Goal: Communication & Community: Share content

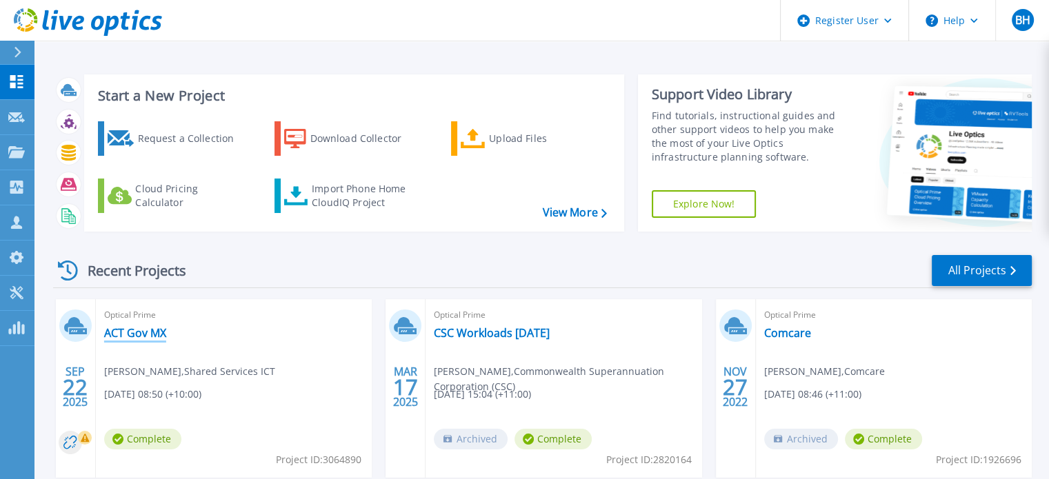
click at [158, 336] on link "ACT Gov MX" at bounding box center [135, 333] width 62 height 14
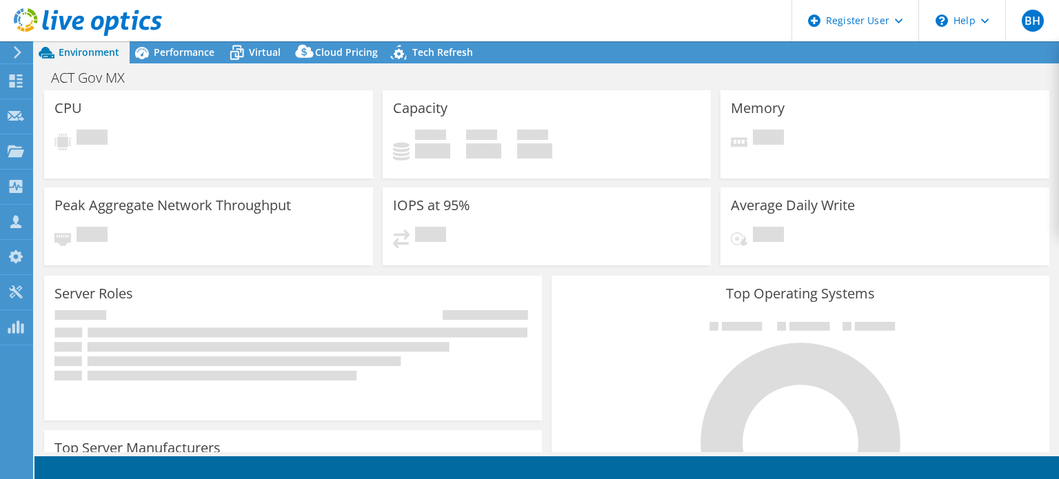
select select "Australia"
select select "AUD"
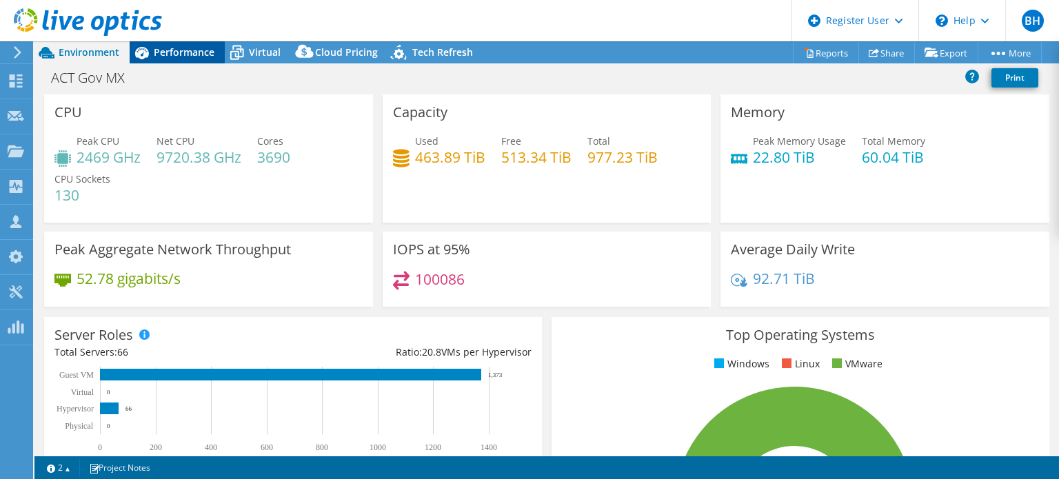
click at [163, 61] on div "Performance" at bounding box center [177, 52] width 95 height 22
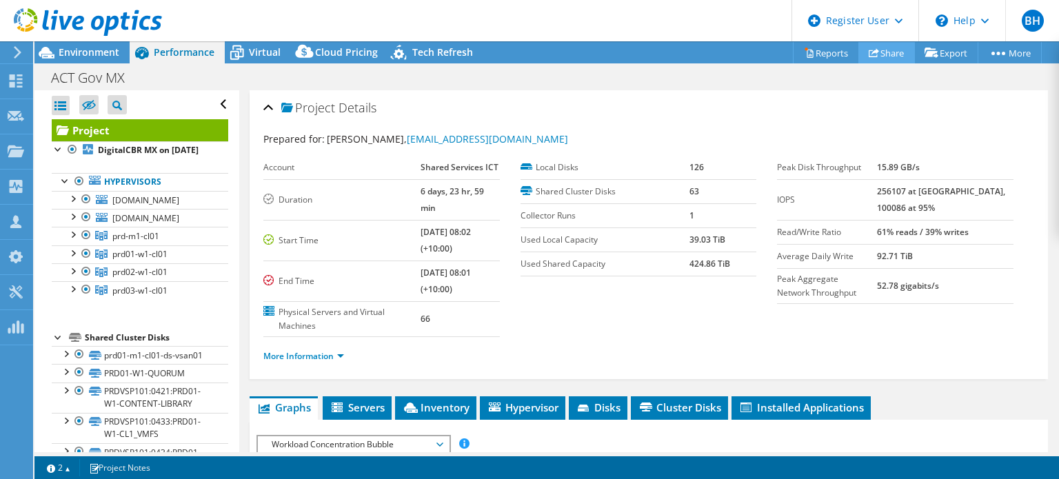
click at [890, 54] on link "Share" at bounding box center [887, 52] width 57 height 21
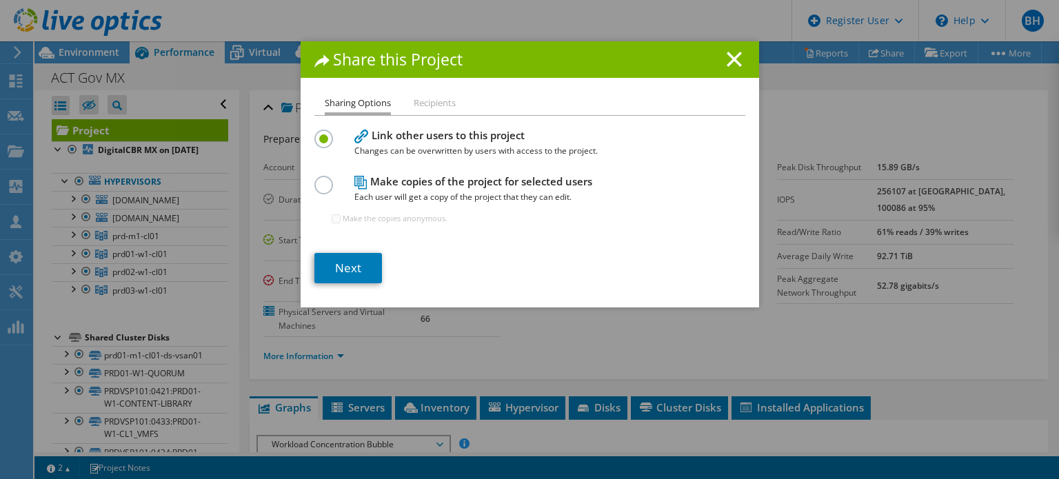
click at [317, 179] on label at bounding box center [327, 177] width 24 height 3
click at [0, 0] on input "radio" at bounding box center [0, 0] width 0 height 0
click at [370, 269] on link "Next" at bounding box center [349, 268] width 68 height 30
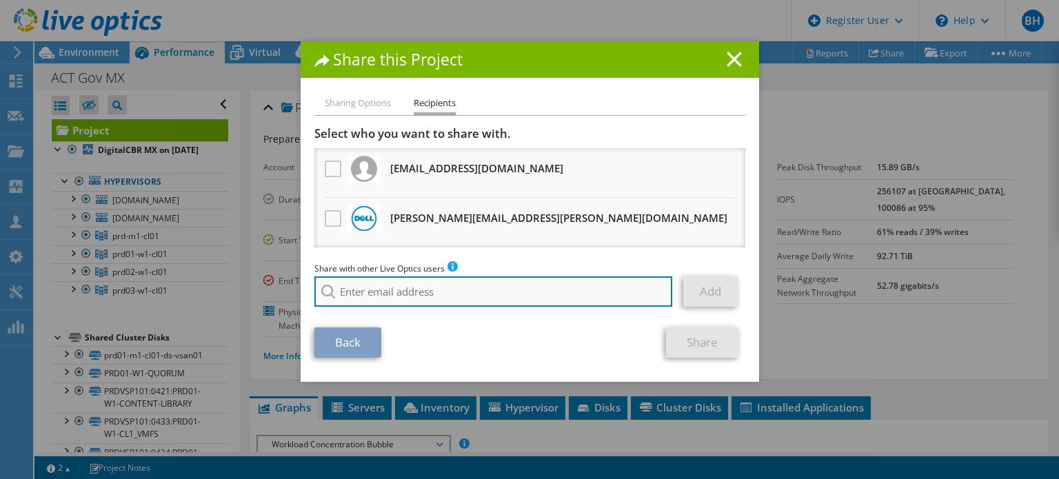
click at [386, 286] on input "search" at bounding box center [494, 292] width 359 height 30
paste input "[PERSON_NAME][EMAIL_ADDRESS][PERSON_NAME][DOMAIN_NAME]"
type input "[PERSON_NAME][EMAIL_ADDRESS][PERSON_NAME][DOMAIN_NAME]"
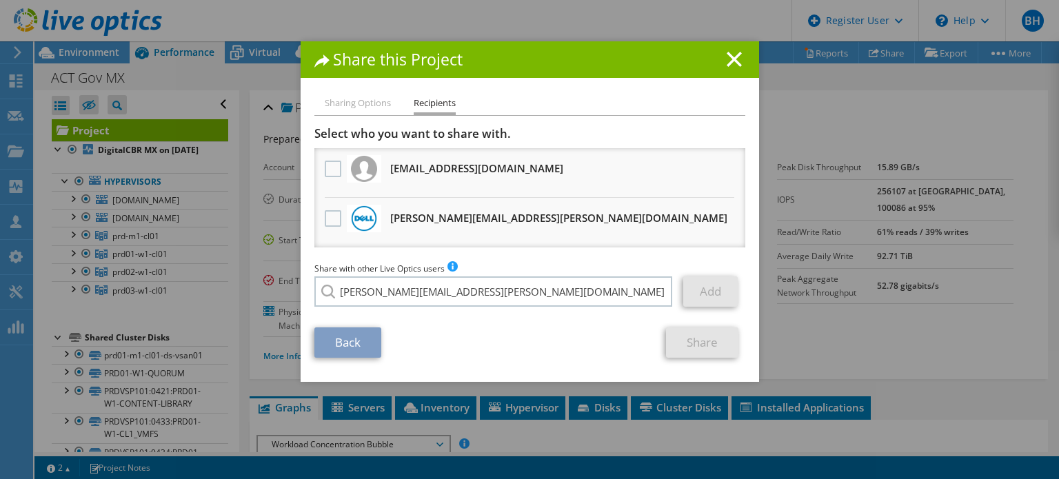
click at [600, 325] on section "Select who you want to share with. All project copies will be anonymous. davidp…" at bounding box center [530, 242] width 431 height 232
click at [697, 297] on link "Add" at bounding box center [711, 292] width 54 height 30
click at [350, 339] on link "Back" at bounding box center [348, 343] width 67 height 30
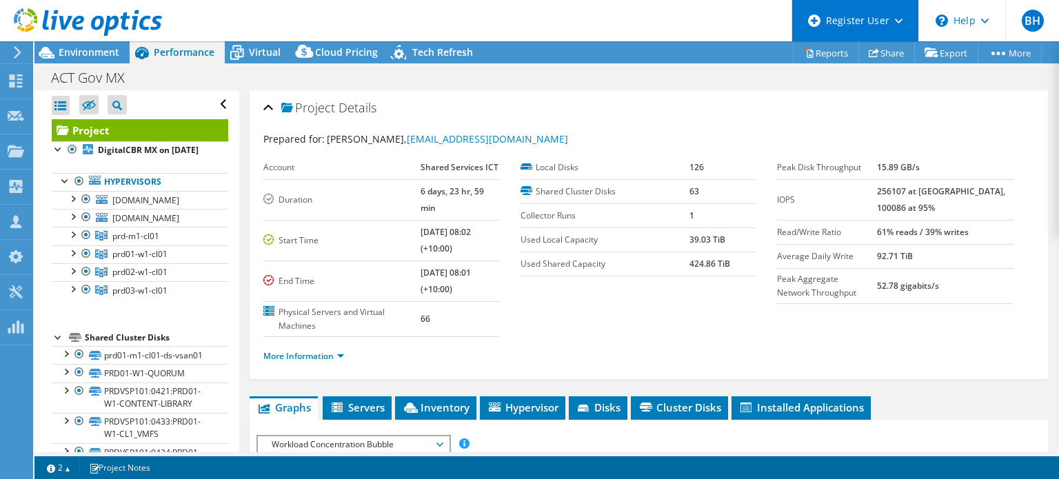
click at [839, 21] on div "Register User" at bounding box center [855, 20] width 127 height 41
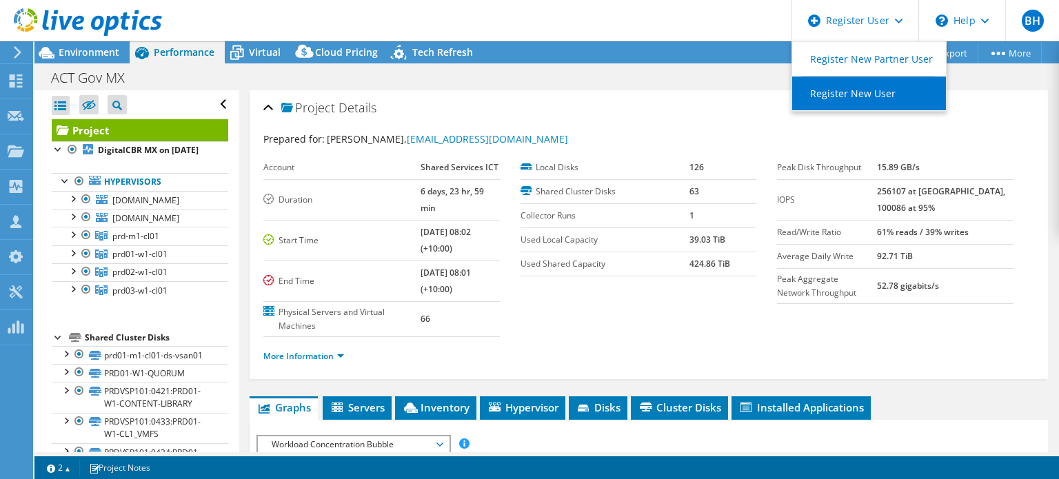
click at [858, 96] on link "Register New User" at bounding box center [870, 94] width 154 height 34
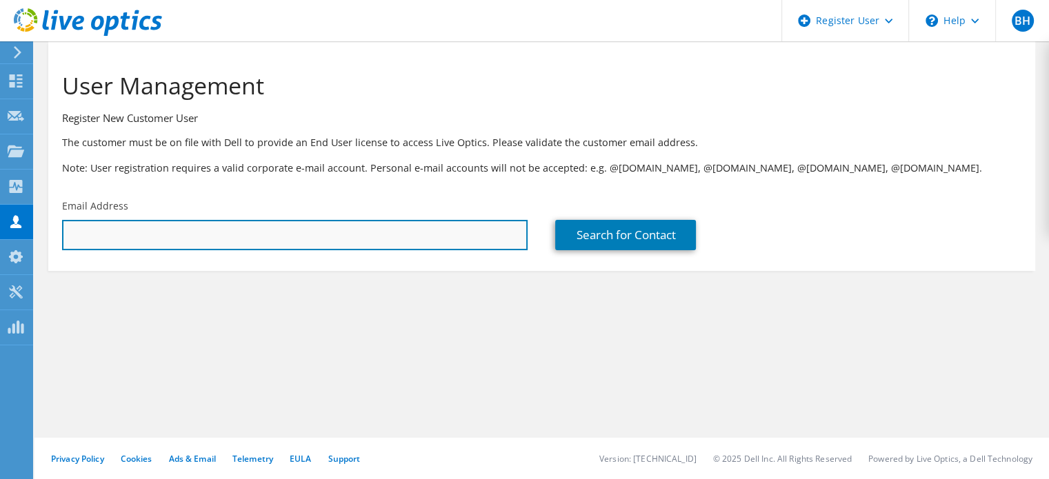
click at [279, 237] on input "text" at bounding box center [295, 235] width 466 height 30
paste input "[PERSON_NAME][EMAIL_ADDRESS][PERSON_NAME][DOMAIN_NAME]"
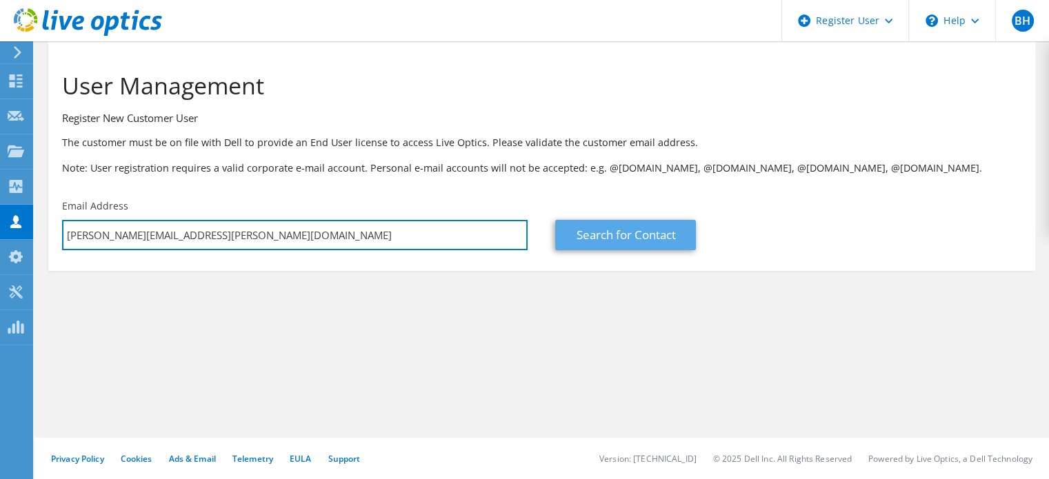
type input "[PERSON_NAME][EMAIL_ADDRESS][PERSON_NAME][DOMAIN_NAME]"
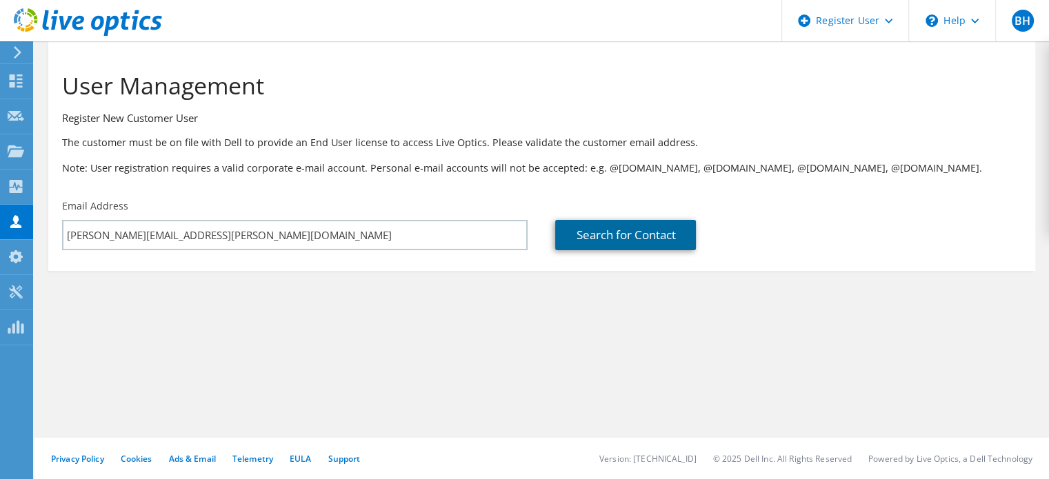
click at [593, 238] on link "Search for Contact" at bounding box center [625, 235] width 141 height 30
type input "ACT Govt - Chief Minister, Treasury and Economic Development Directorate"
type input "Regan"
type input "Waters"
type input "Australia"
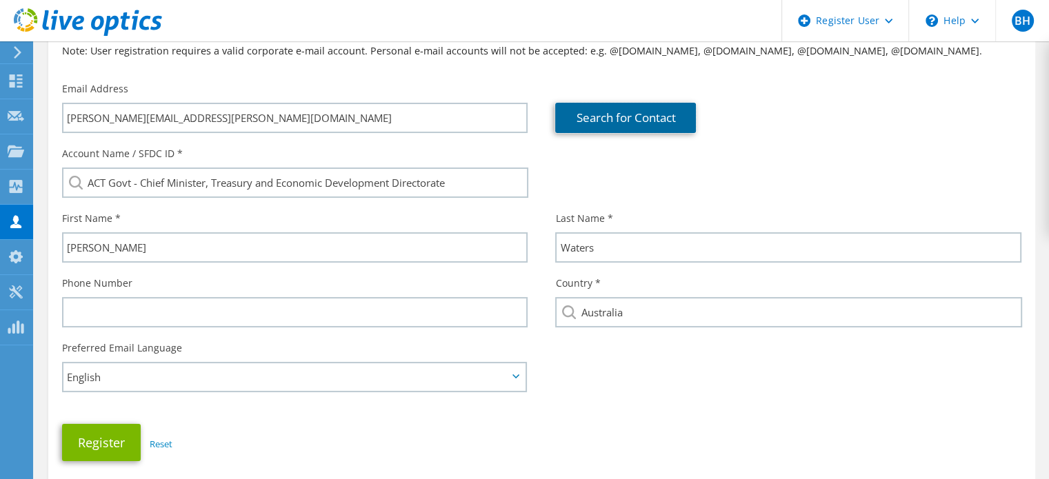
scroll to position [138, 0]
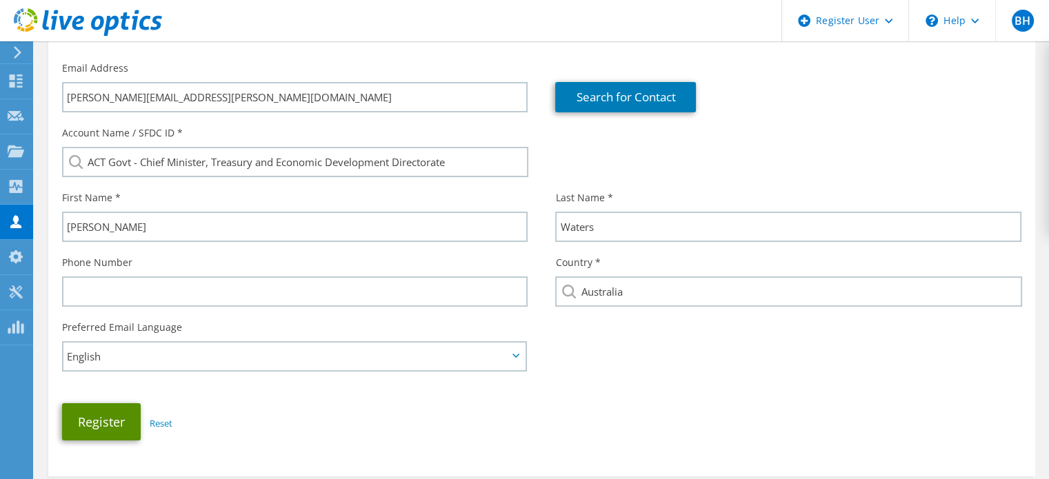
click at [111, 428] on button "Register" at bounding box center [101, 421] width 79 height 37
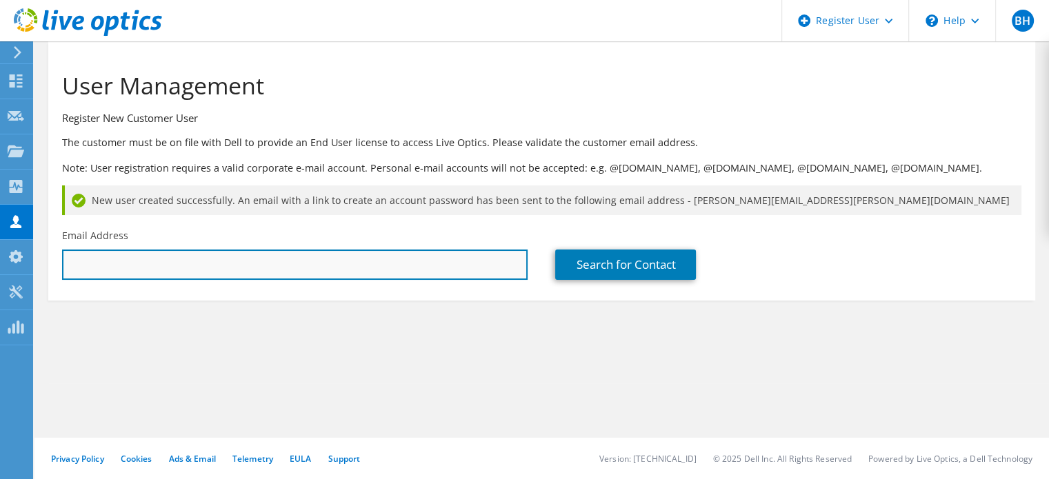
click at [160, 278] on input "text" at bounding box center [295, 265] width 466 height 30
paste input "Andrew.Gilchrist@act.gov.au"
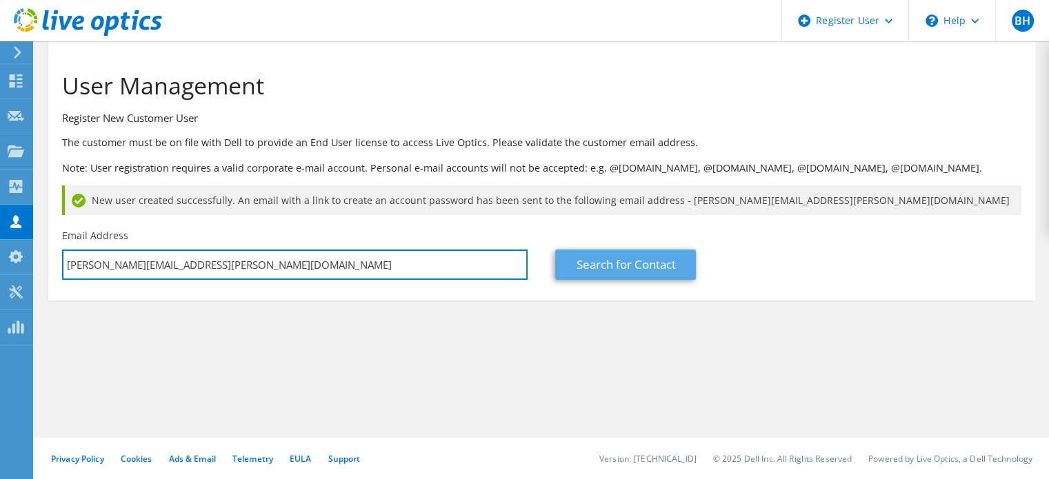
type input "Andrew.Gilchrist@act.gov.au"
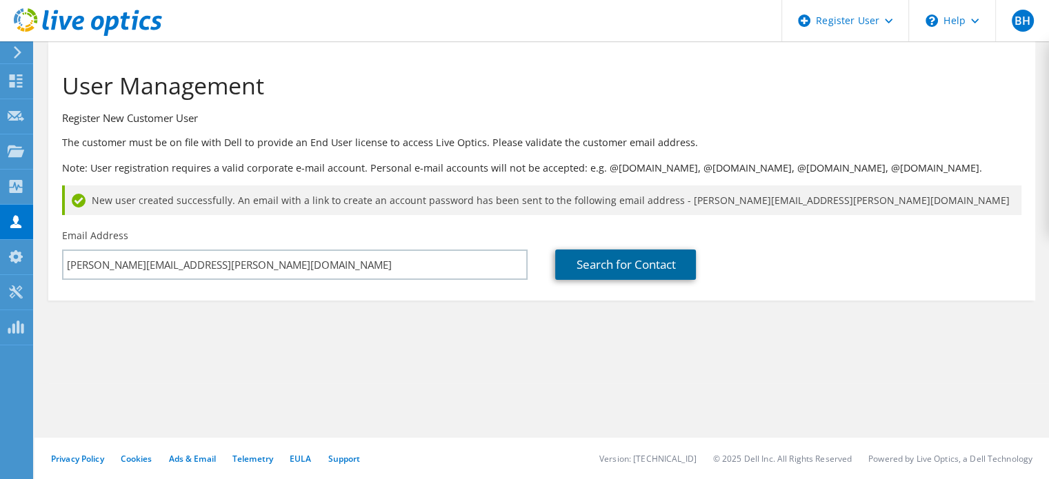
click at [582, 270] on link "Search for Contact" at bounding box center [625, 265] width 141 height 30
type input "ACT Govt - Chief Minister, Treasury and Economic Development Directorate"
type input "Andrew"
type input "Gilchrist"
type input "Australia"
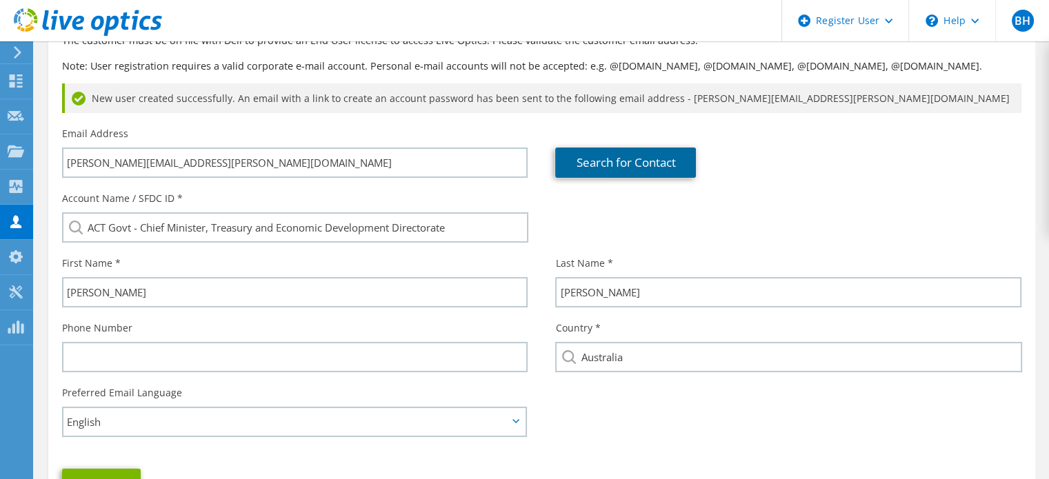
scroll to position [207, 0]
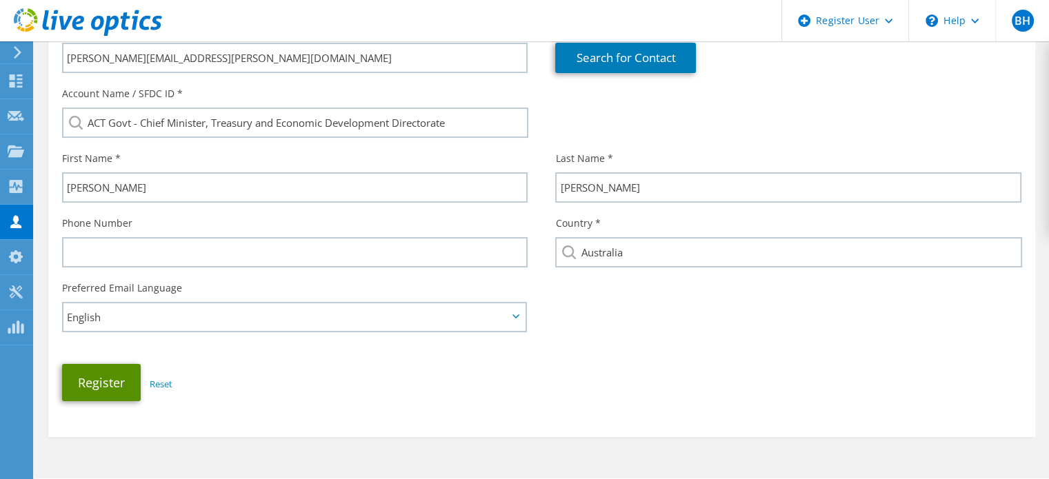
click at [84, 372] on button "Register" at bounding box center [101, 382] width 79 height 37
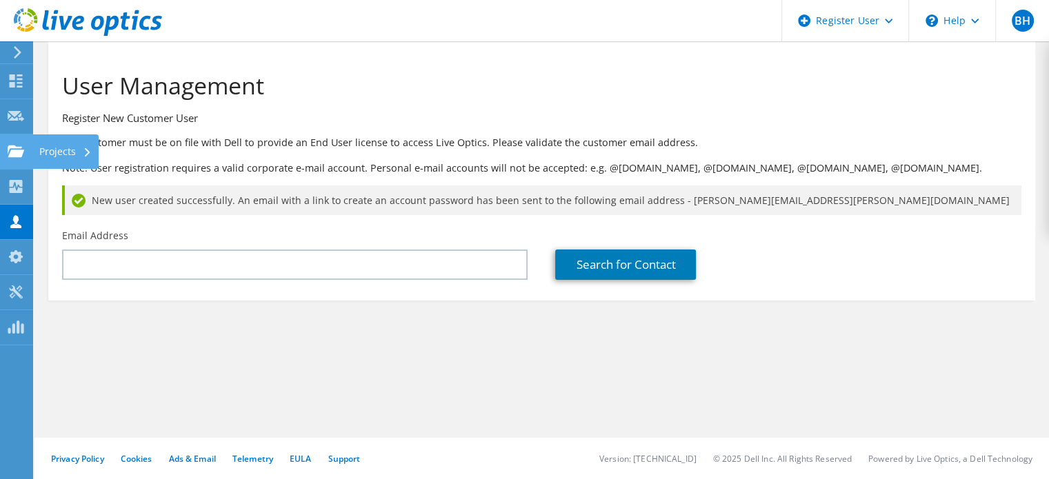
click at [61, 156] on div "Projects" at bounding box center [65, 151] width 66 height 34
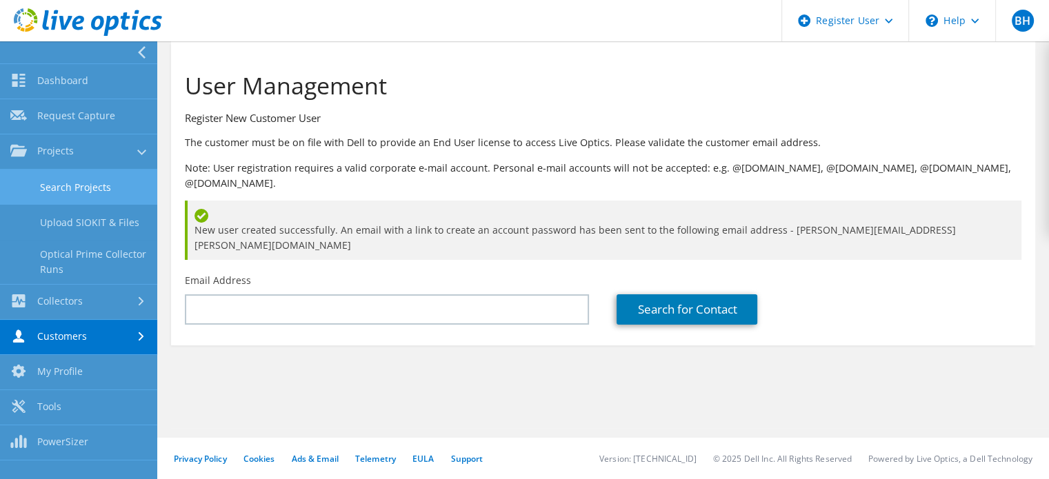
click at [125, 192] on link "Search Projects" at bounding box center [78, 187] width 157 height 35
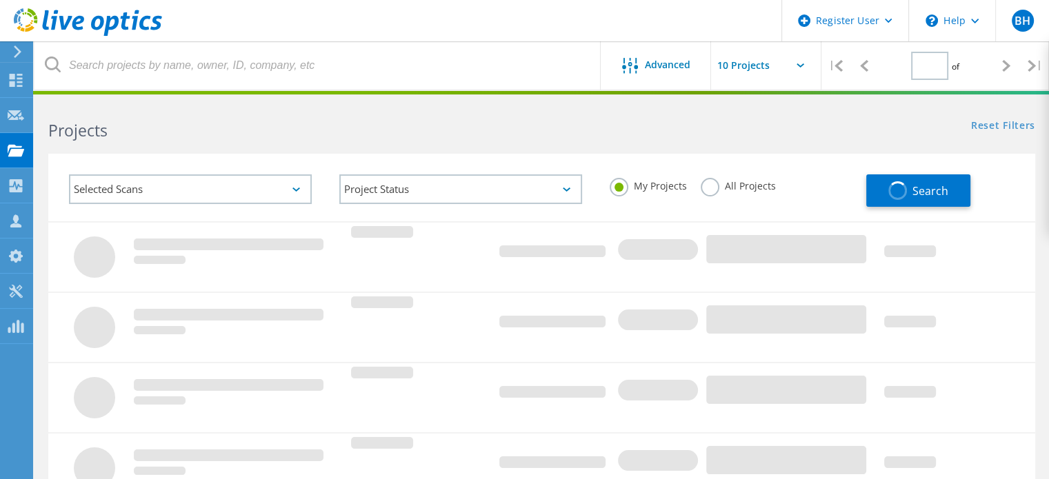
type input "1"
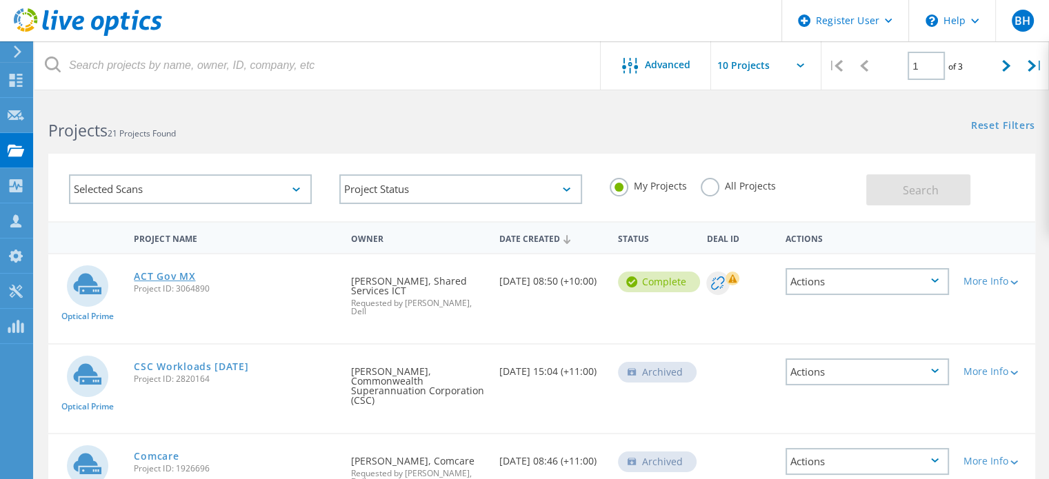
click at [175, 277] on link "ACT Gov MX" at bounding box center [164, 277] width 61 height 10
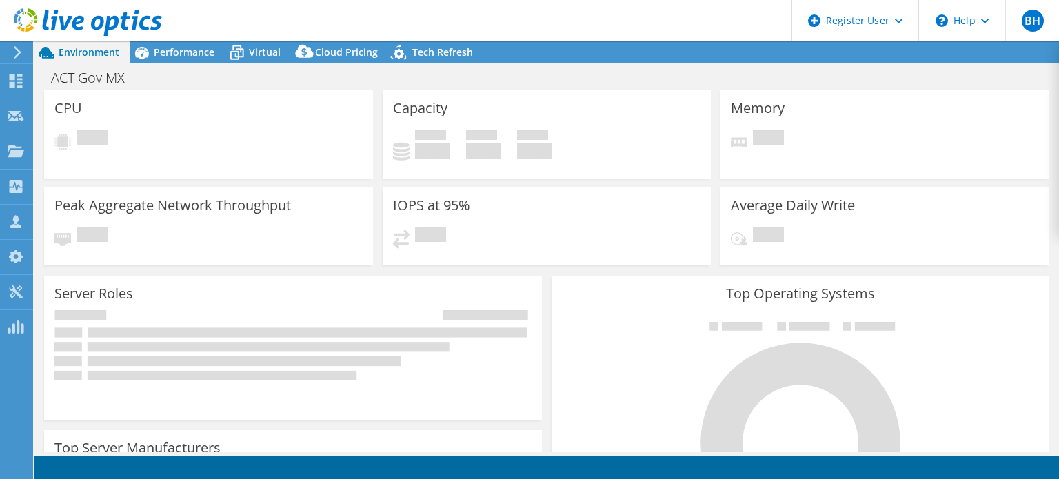
select select "USD"
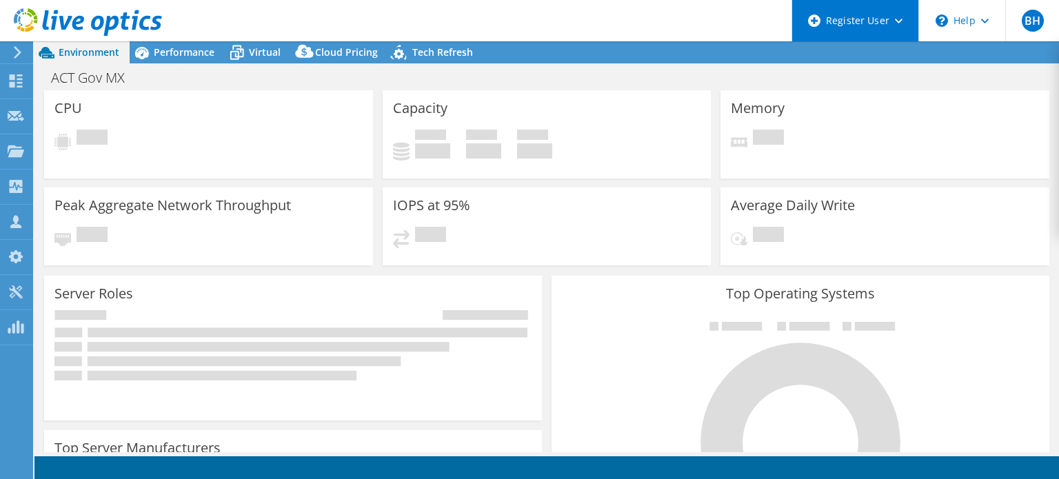
select select "Australia"
select select "AUD"
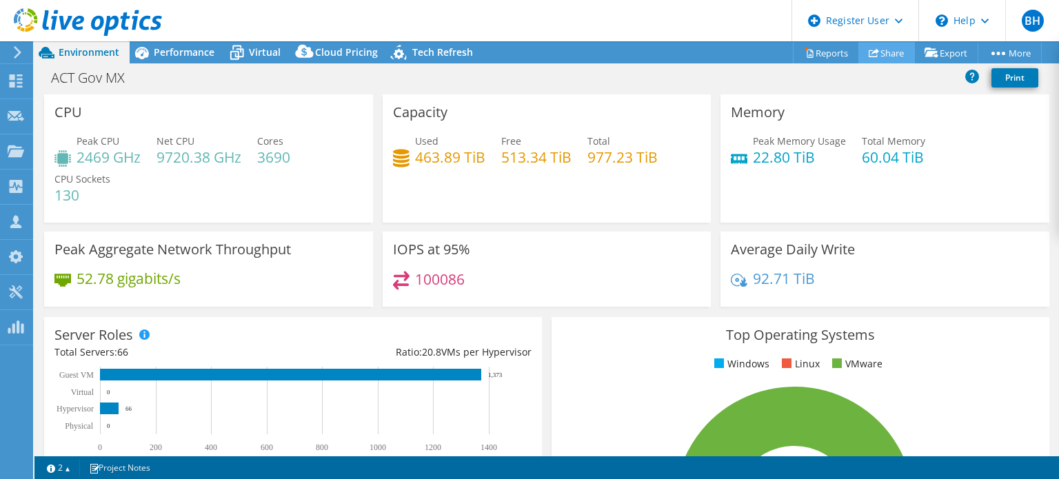
click at [875, 57] on link "Share" at bounding box center [887, 52] width 57 height 21
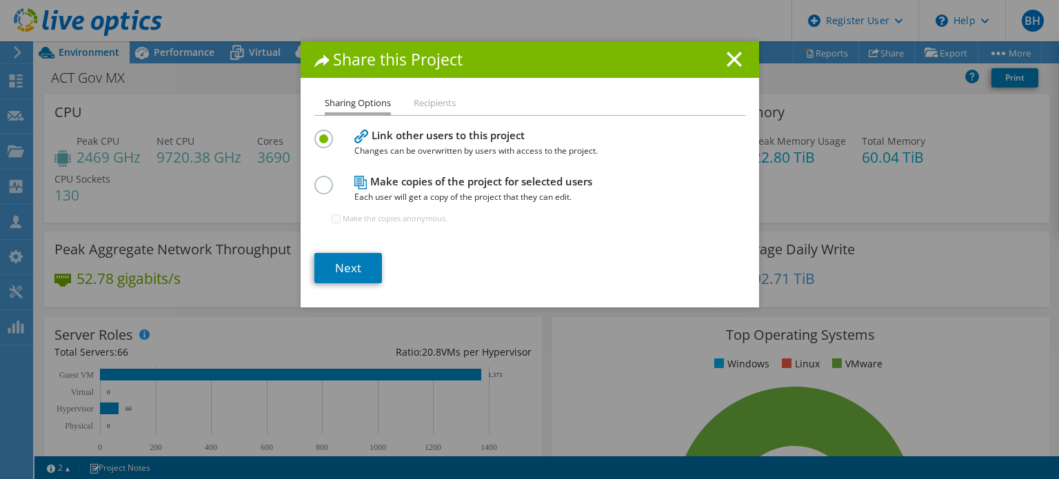
click at [315, 179] on label at bounding box center [327, 177] width 24 height 3
click at [0, 0] on input "radio" at bounding box center [0, 0] width 0 height 0
click at [340, 266] on link "Next" at bounding box center [349, 268] width 68 height 30
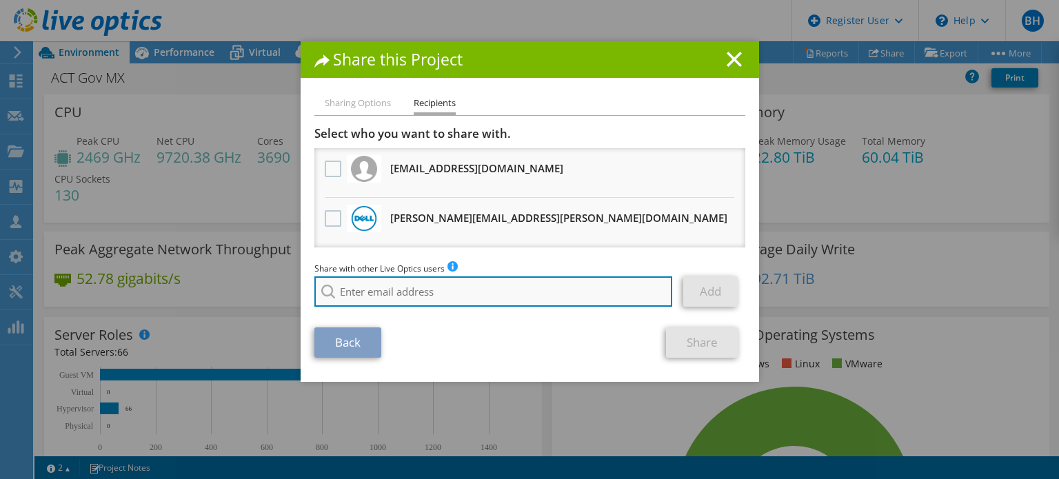
click at [350, 289] on input "search" at bounding box center [494, 292] width 359 height 30
paste input "[PERSON_NAME][EMAIL_ADDRESS][PERSON_NAME][DOMAIN_NAME]"
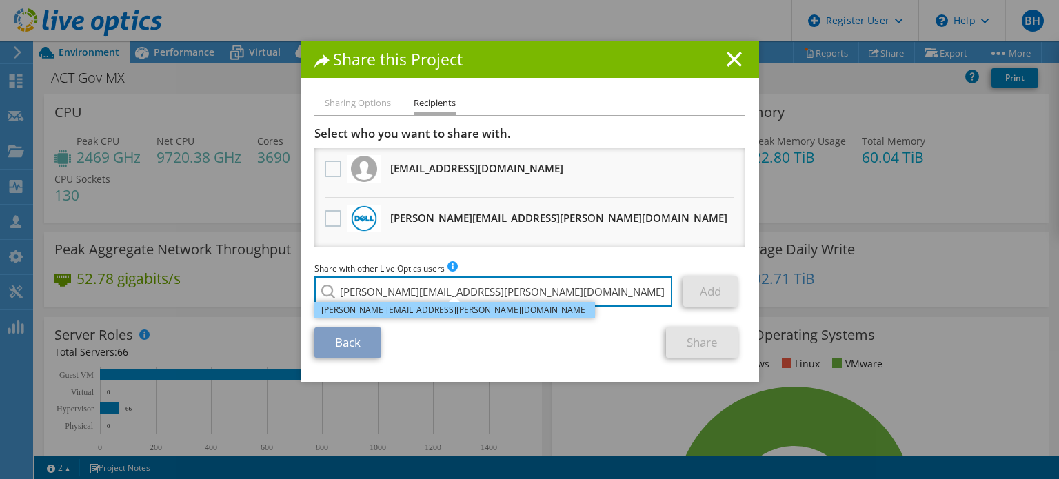
type input "[PERSON_NAME][EMAIL_ADDRESS][PERSON_NAME][DOMAIN_NAME]"
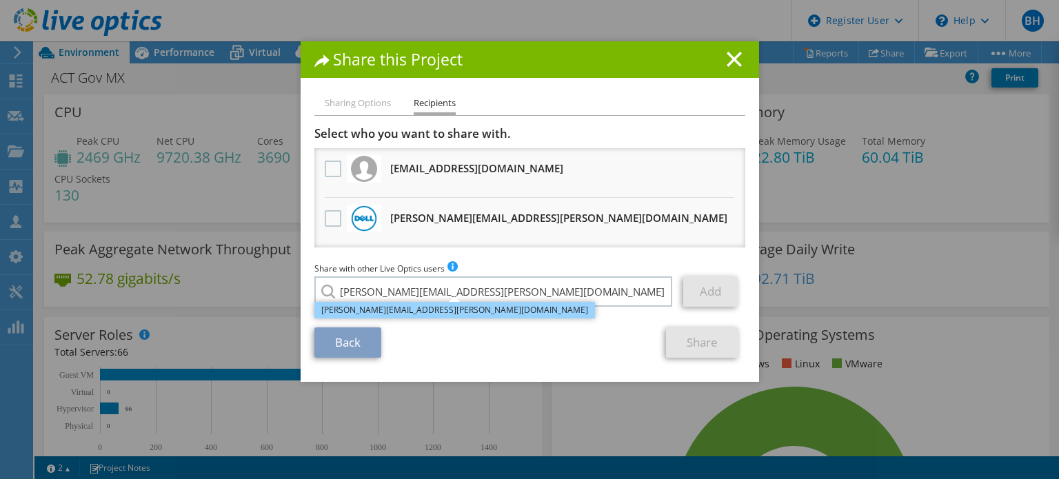
click at [415, 311] on li "[PERSON_NAME][EMAIL_ADDRESS][PERSON_NAME][DOMAIN_NAME]" at bounding box center [455, 310] width 281 height 17
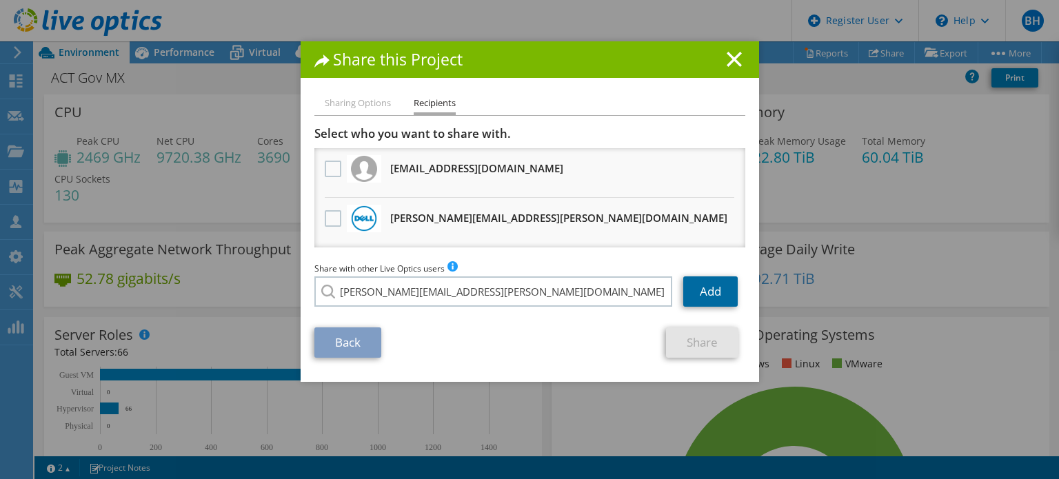
click at [710, 295] on link "Add" at bounding box center [711, 292] width 54 height 30
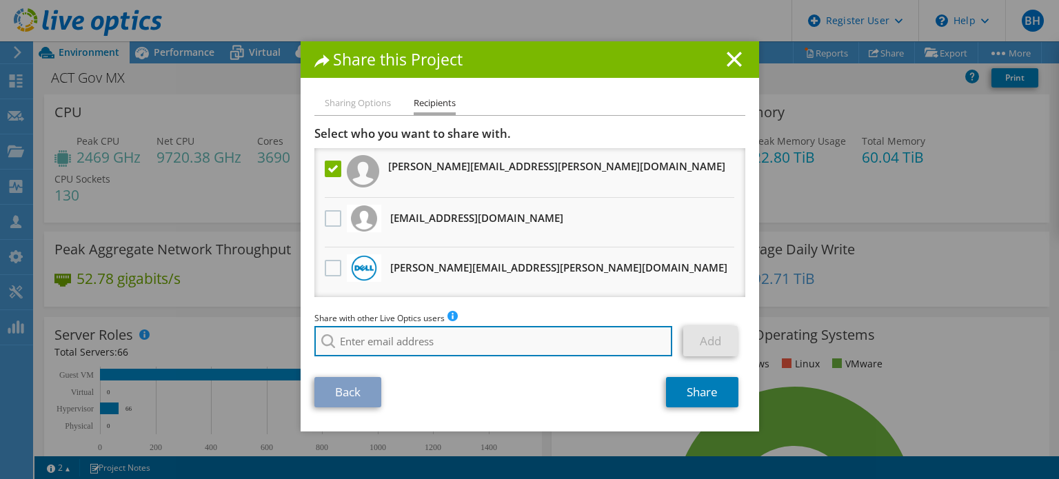
click at [496, 343] on input "search" at bounding box center [494, 341] width 359 height 30
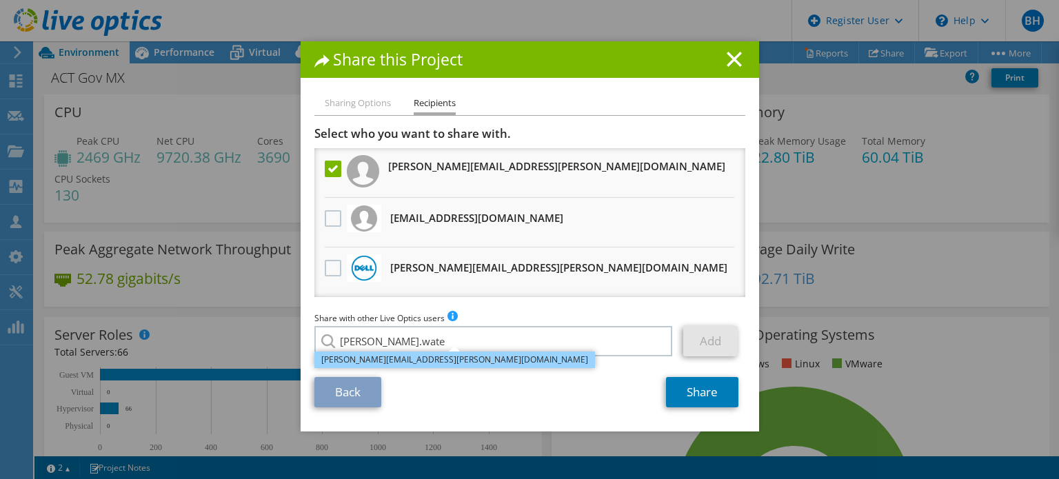
click at [425, 361] on li "[PERSON_NAME][EMAIL_ADDRESS][PERSON_NAME][DOMAIN_NAME]" at bounding box center [455, 360] width 281 height 17
type input "[PERSON_NAME][EMAIL_ADDRESS][PERSON_NAME][DOMAIN_NAME]"
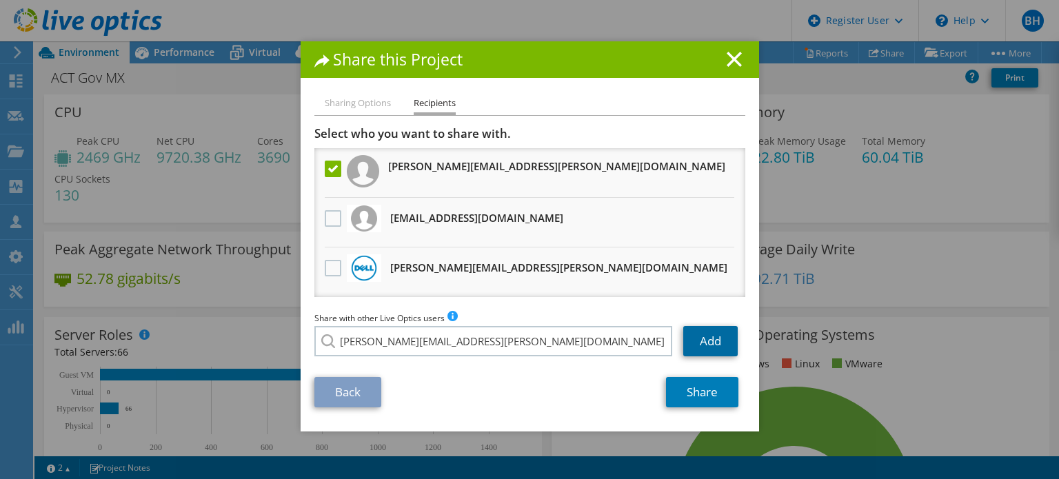
click at [722, 347] on link "Add" at bounding box center [711, 341] width 54 height 30
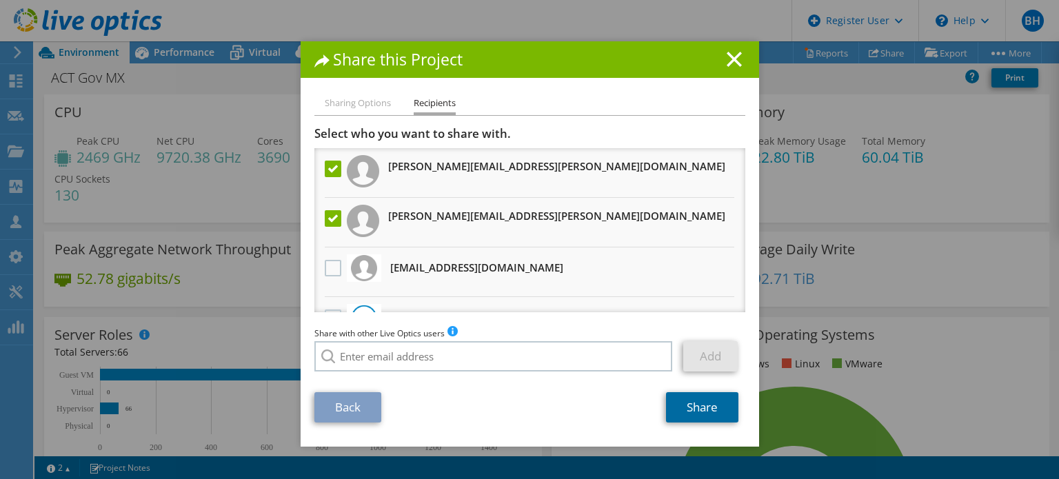
click at [685, 410] on link "Share" at bounding box center [702, 407] width 72 height 30
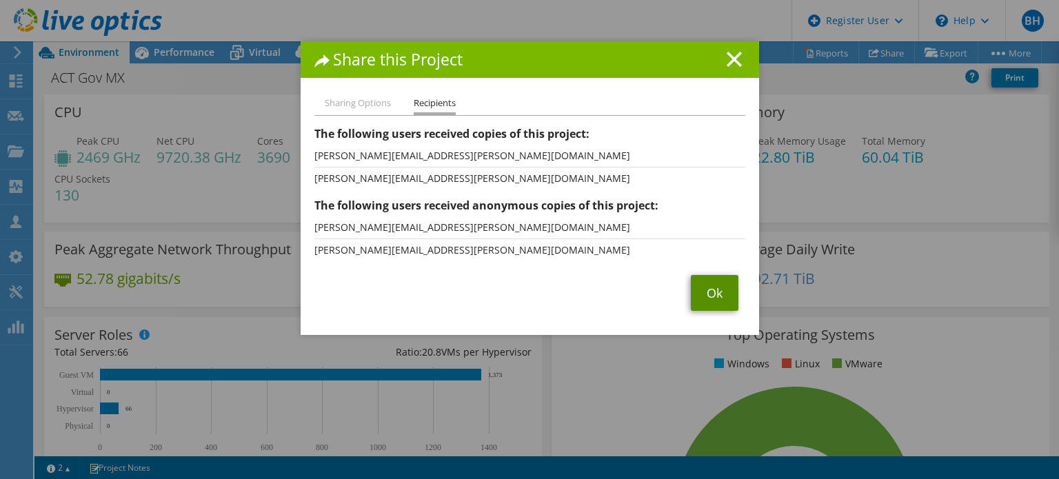
click at [707, 302] on link "Ok" at bounding box center [715, 293] width 48 height 36
